Goal: Find specific page/section: Find specific page/section

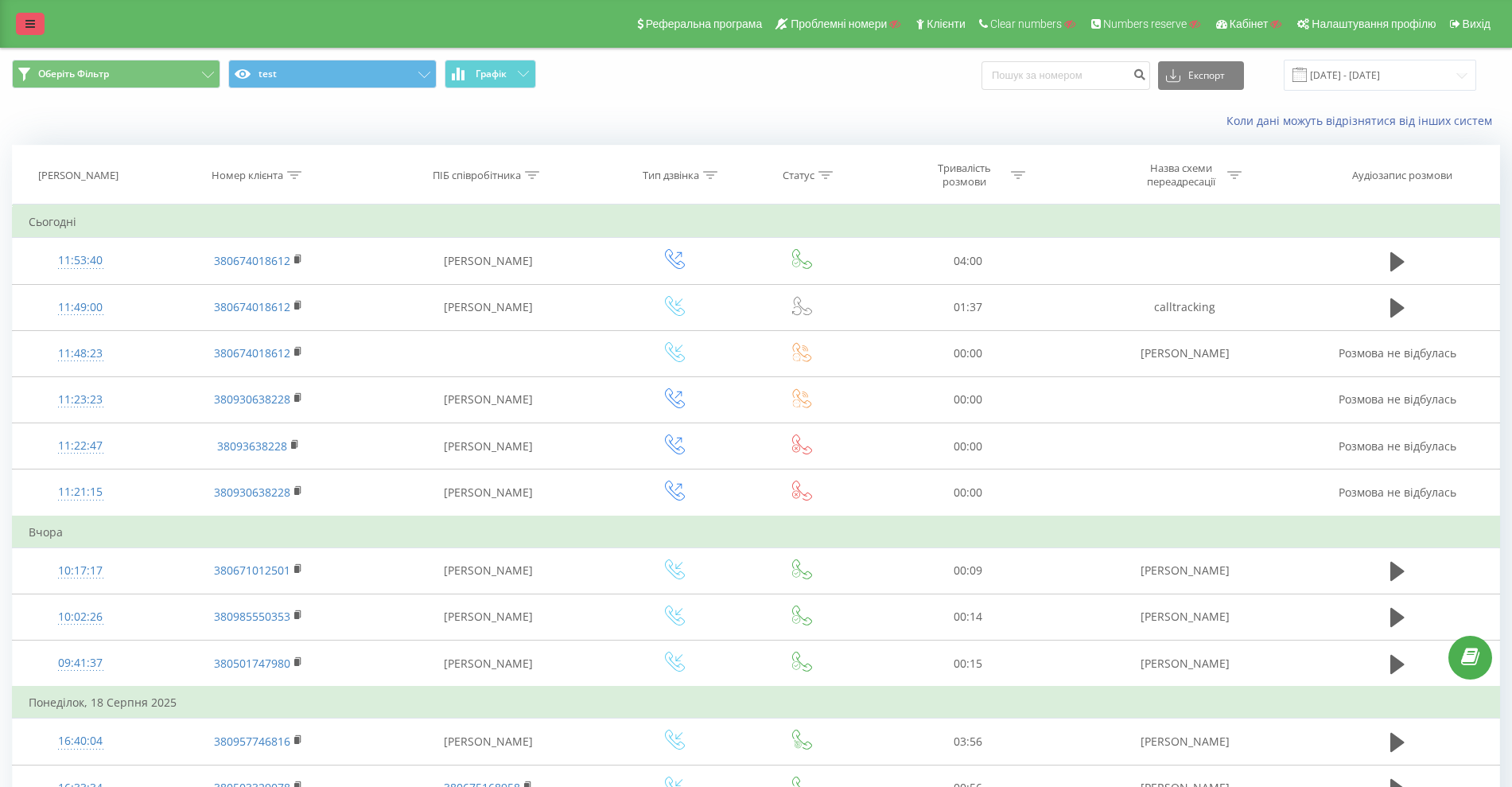
click at [30, 26] on icon at bounding box center [29, 23] width 9 height 11
click at [16, 28] on link at bounding box center [30, 23] width 28 height 23
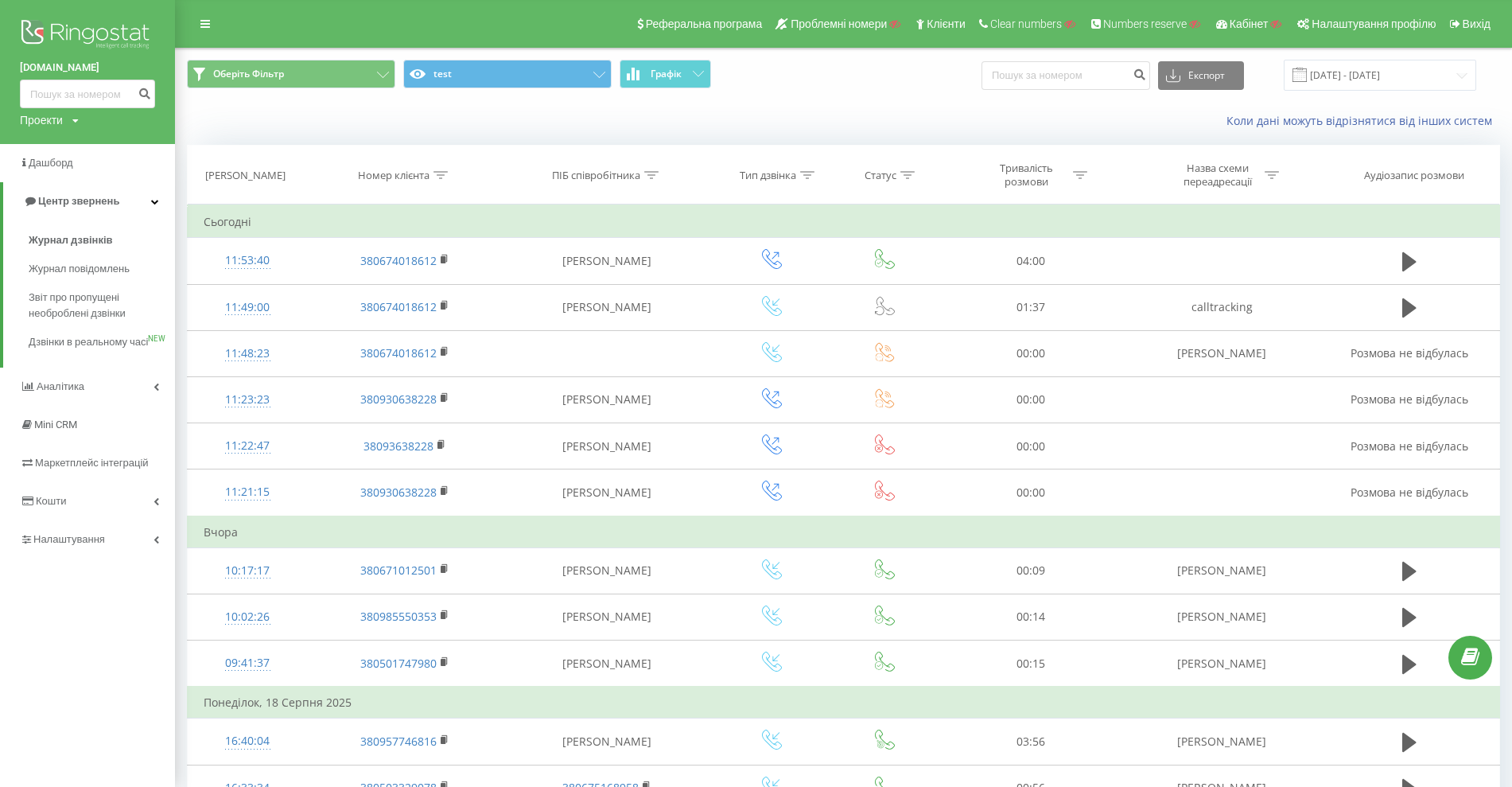
click at [49, 113] on div "Проекти" at bounding box center [41, 120] width 43 height 16
click at [59, 138] on input "text" at bounding box center [64, 145] width 79 height 23
paste input "[DOMAIN_NAME]"
type input "[DOMAIN_NAME]"
